Goal: Information Seeking & Learning: Learn about a topic

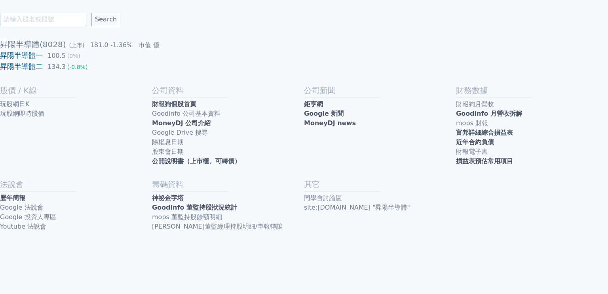
click at [42, 16] on input "text" at bounding box center [43, 19] width 86 height 13
type input "5"
type input "中信造船"
click at [91, 13] on input "Search" at bounding box center [105, 19] width 29 height 13
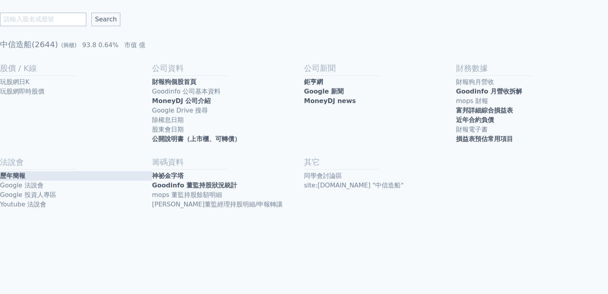
click at [18, 177] on link "歷年簡報" at bounding box center [76, 176] width 152 height 10
click at [52, 11] on div "Search 中信造船(2644) (興櫃) 93.8 0.64% 市值 億 股價 / K線 玩股網日K 玩股網即時股價 公司資料 財報狗個股首頁 Goodi…" at bounding box center [304, 111] width 608 height 222
click at [51, 14] on input "text" at bounding box center [43, 19] width 86 height 13
type input "X"
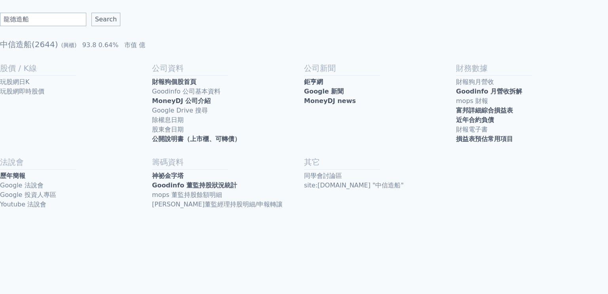
type input "龍德造船"
click at [91, 13] on input "Search" at bounding box center [105, 19] width 29 height 13
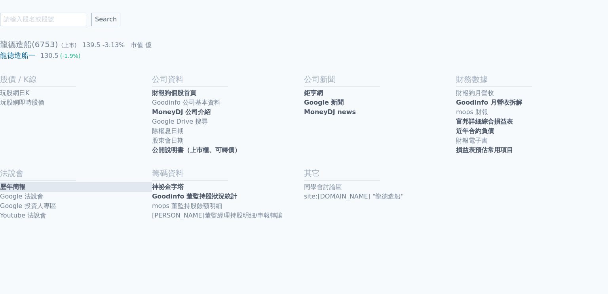
click at [19, 185] on link "歷年簡報" at bounding box center [76, 187] width 152 height 10
